Goal: Task Accomplishment & Management: Manage account settings

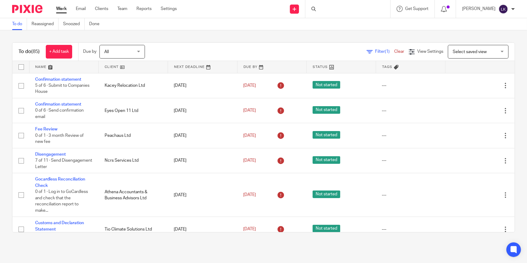
click at [337, 9] on div at bounding box center [348, 9] width 85 height 18
click at [343, 8] on div at bounding box center [348, 9] width 85 height 18
click at [372, 8] on div at bounding box center [348, 9] width 85 height 18
click at [328, 8] on div at bounding box center [348, 9] width 85 height 18
click at [316, 8] on icon at bounding box center [314, 9] width 5 height 5
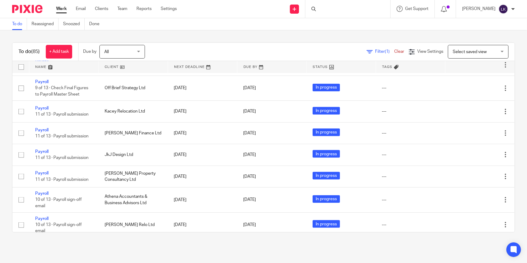
scroll to position [1103, 0]
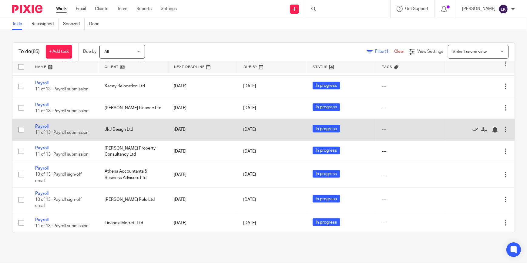
click at [44, 124] on link "Payroll" at bounding box center [41, 126] width 13 height 4
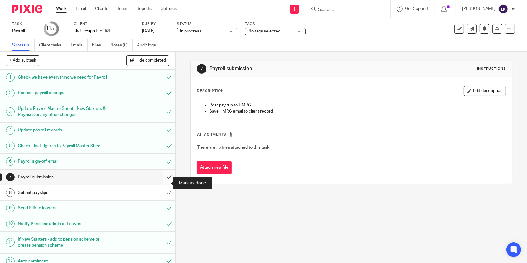
drag, startPoint x: 163, startPoint y: 185, endPoint x: 165, endPoint y: 189, distance: 4.5
click at [163, 185] on input "submit" at bounding box center [87, 177] width 175 height 15
click at [166, 194] on input "submit" at bounding box center [87, 192] width 175 height 15
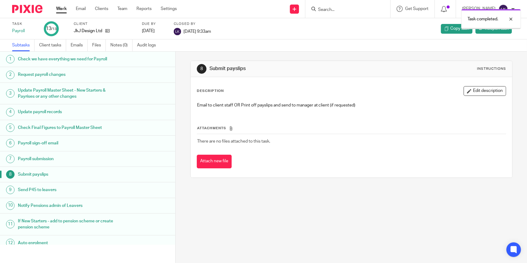
click at [66, 12] on link "Work" at bounding box center [61, 9] width 11 height 6
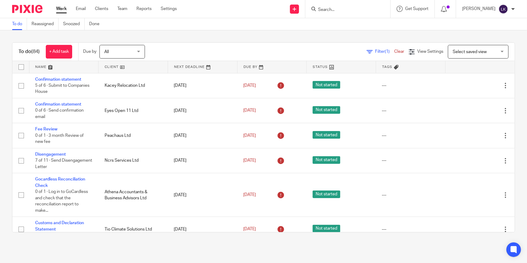
click at [136, 32] on div "To do (84) + Add task Due by All All [DATE] [DATE] This week Next week This mon…" at bounding box center [263, 137] width 527 height 214
